Goal: Information Seeking & Learning: Learn about a topic

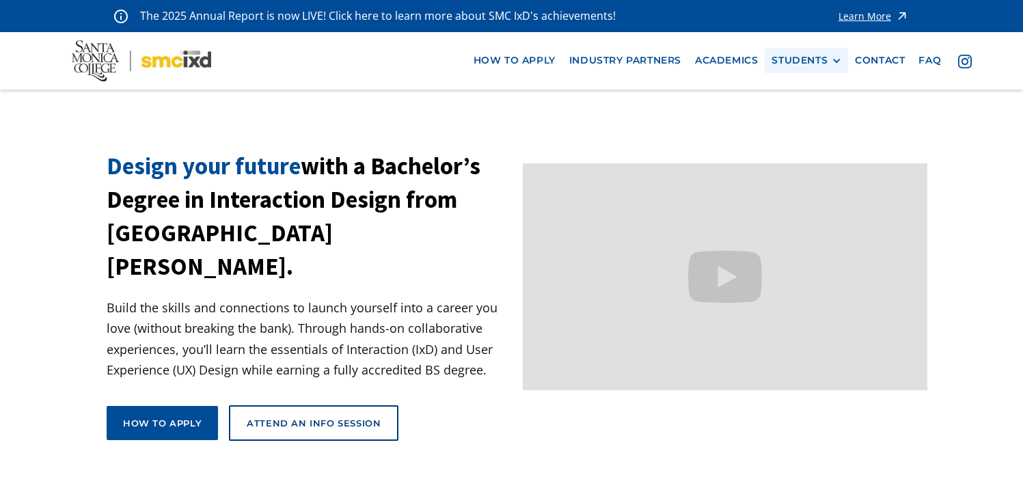
click at [782, 60] on div "STUDENTS" at bounding box center [799, 61] width 56 height 12
click at [799, 107] on link "Current Students" at bounding box center [832, 110] width 123 height 25
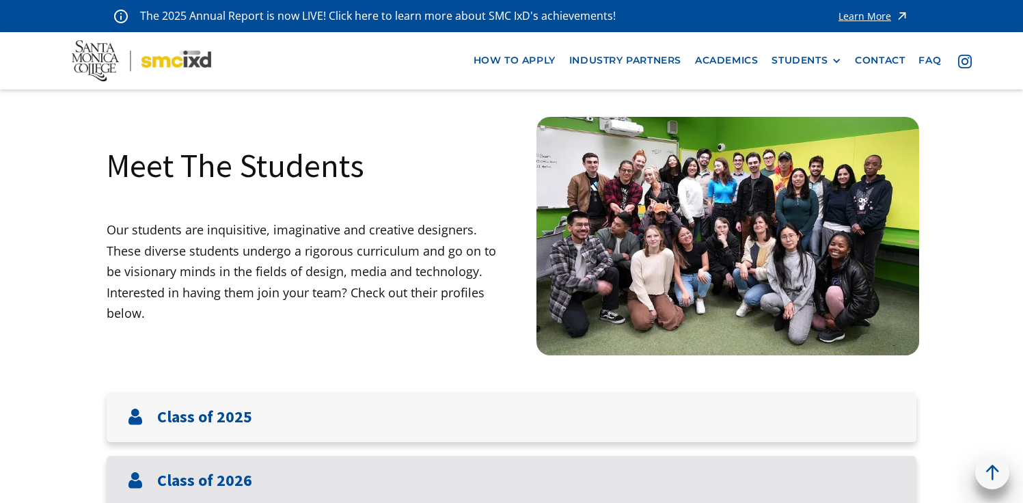
click at [600, 473] on div "Class of 2026" at bounding box center [512, 481] width 810 height 50
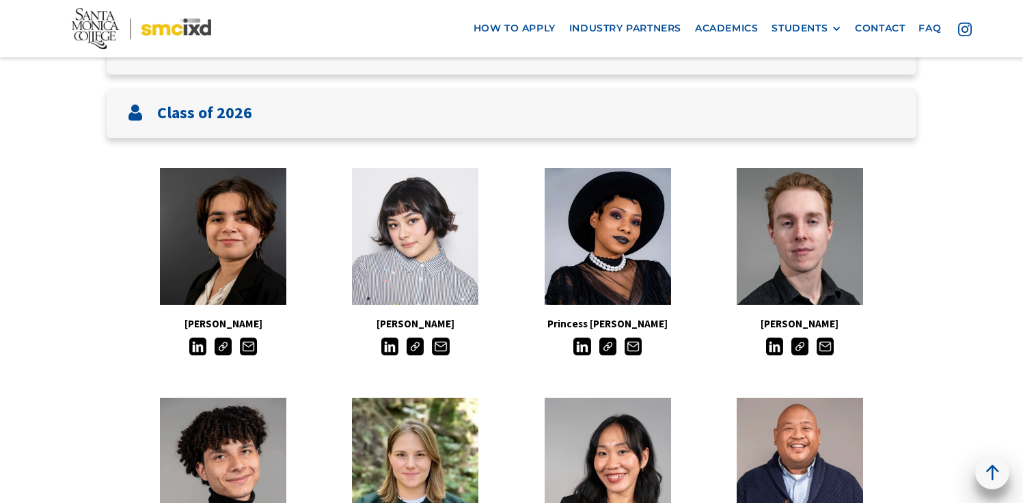
scroll to position [371, 0]
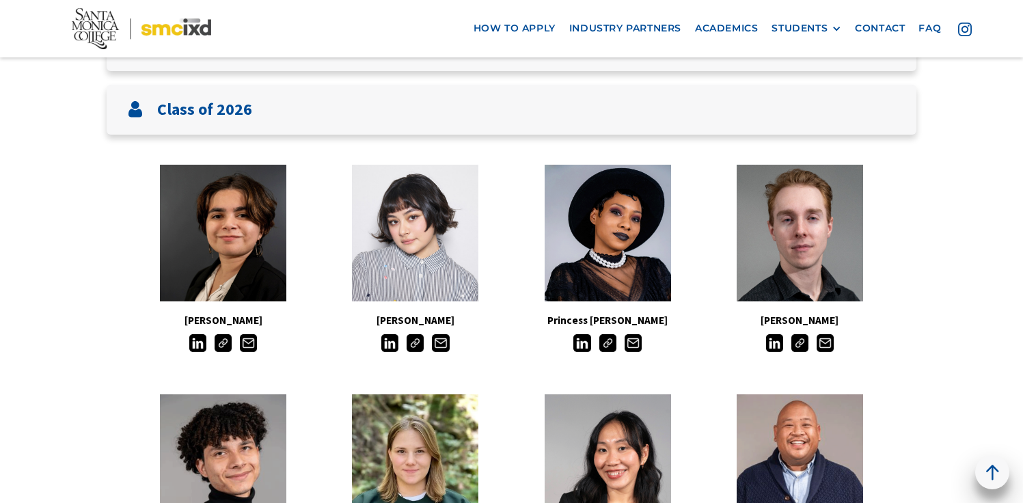
drag, startPoint x: 1028, startPoint y: 78, endPoint x: 1029, endPoint y: 153, distance: 75.2
click at [224, 347] on img at bounding box center [223, 342] width 17 height 17
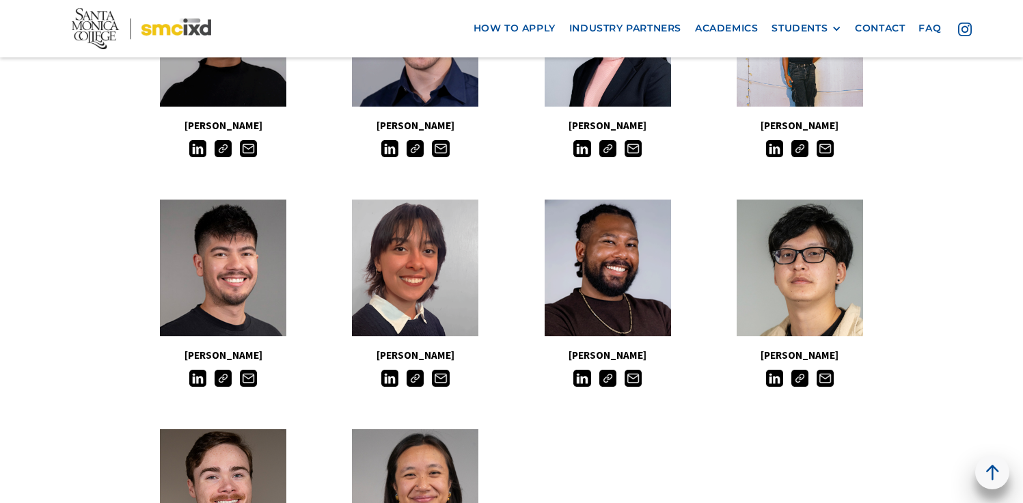
scroll to position [1030, 0]
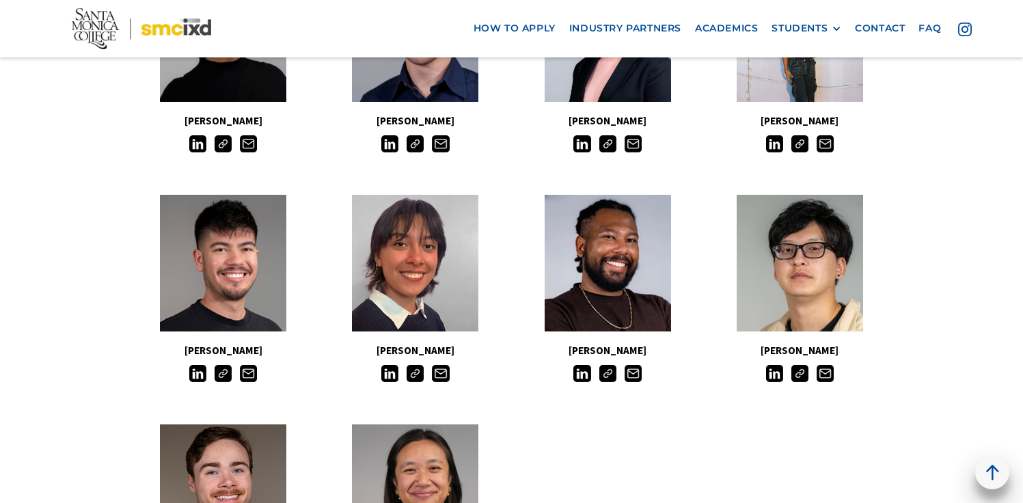
click at [611, 367] on img at bounding box center [607, 373] width 17 height 17
